Goal: Information Seeking & Learning: Learn about a topic

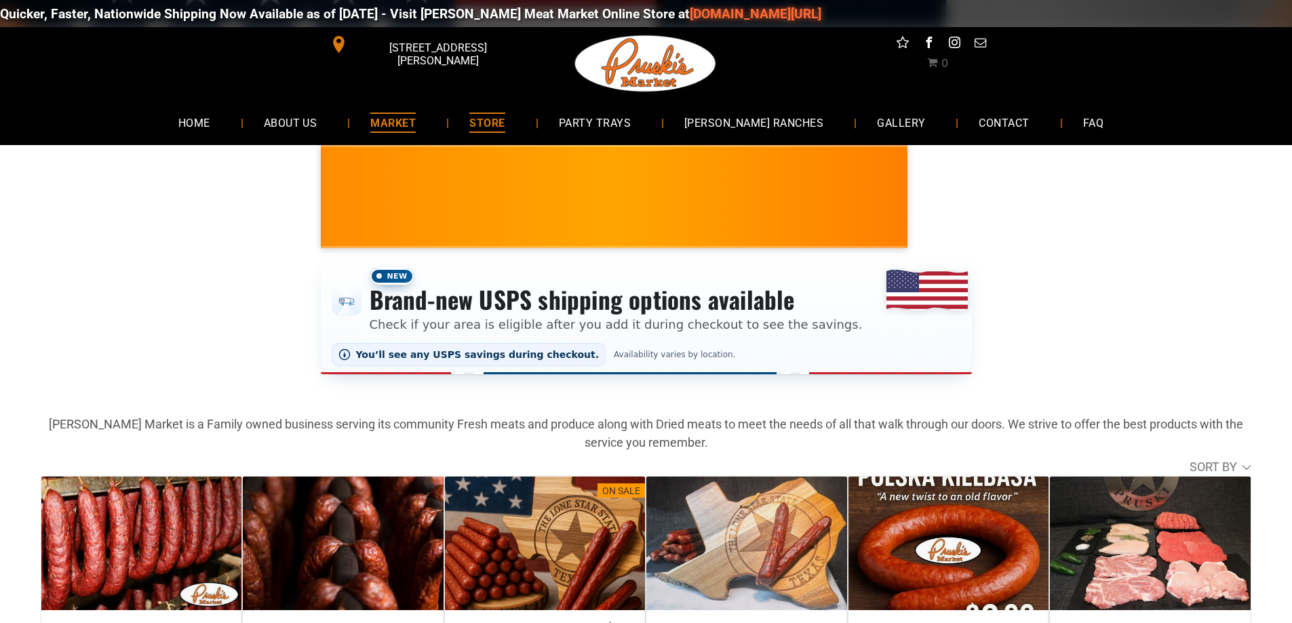
click at [416, 120] on span "MARKET" at bounding box center [392, 123] width 45 height 20
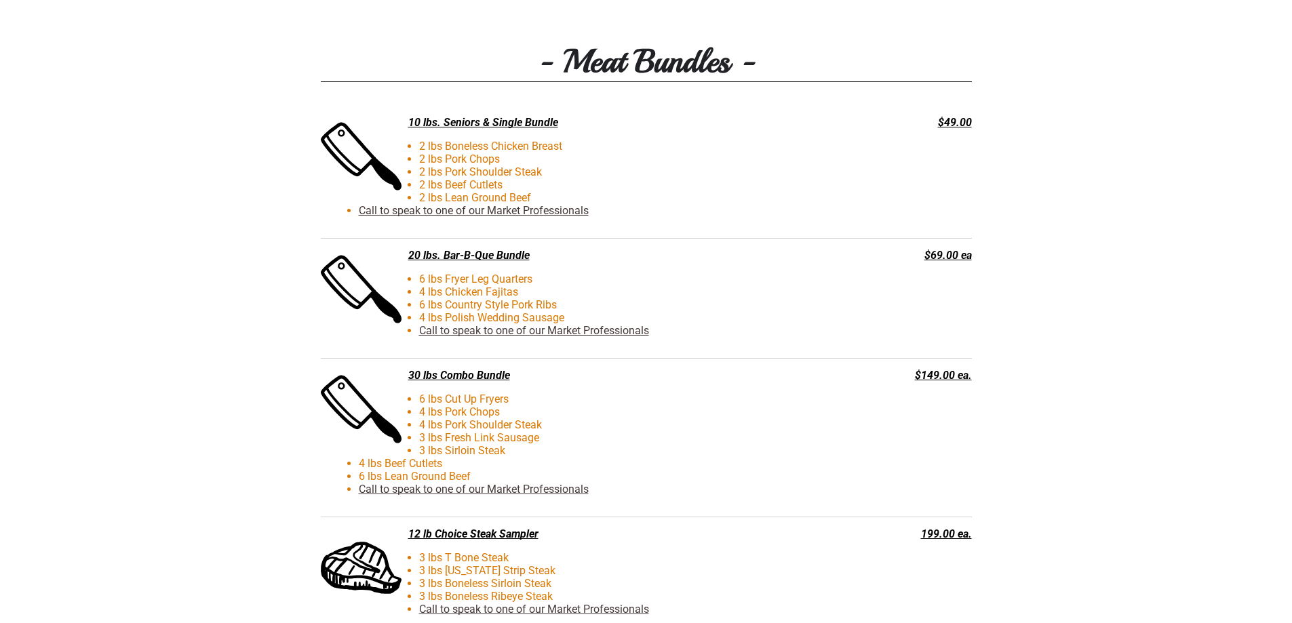
scroll to position [2956, 0]
